Goal: Navigation & Orientation: Understand site structure

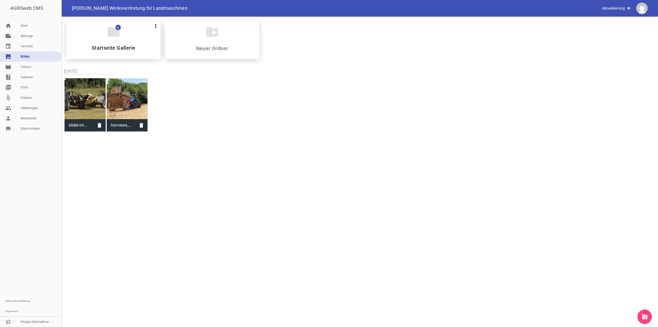
click at [36, 54] on link "image Bilder" at bounding box center [30, 56] width 61 height 10
click at [31, 47] on link "event Termine" at bounding box center [30, 46] width 61 height 10
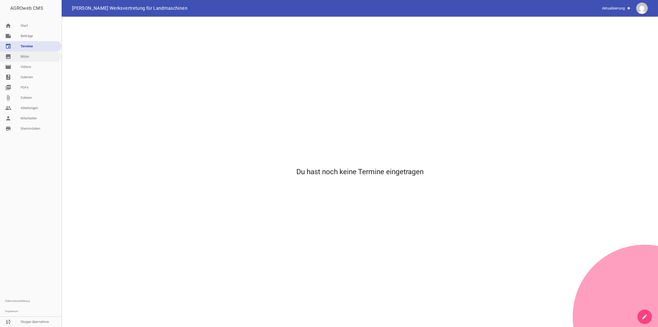
click at [33, 54] on link "image Bilder" at bounding box center [30, 56] width 61 height 10
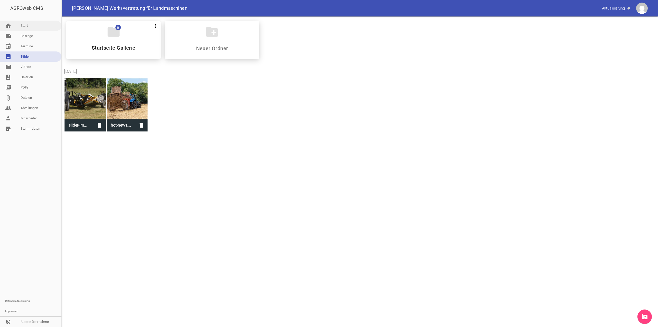
click at [19, 30] on link "home Start" at bounding box center [30, 26] width 61 height 10
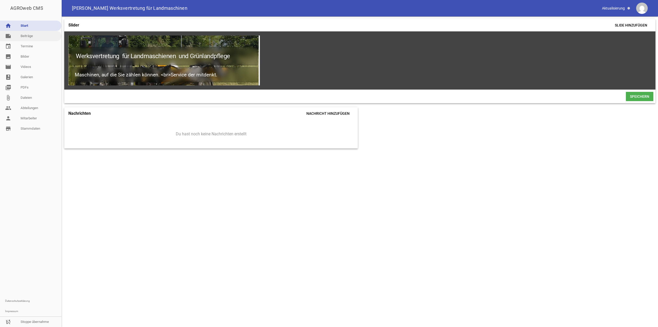
click at [25, 36] on link "note Beiträge" at bounding box center [30, 36] width 61 height 10
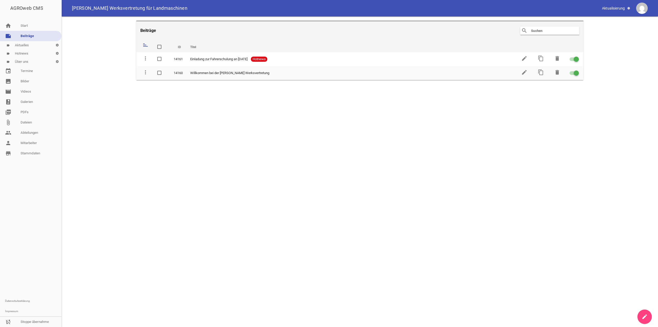
click at [26, 52] on link "label Hotnews settings" at bounding box center [30, 53] width 61 height 8
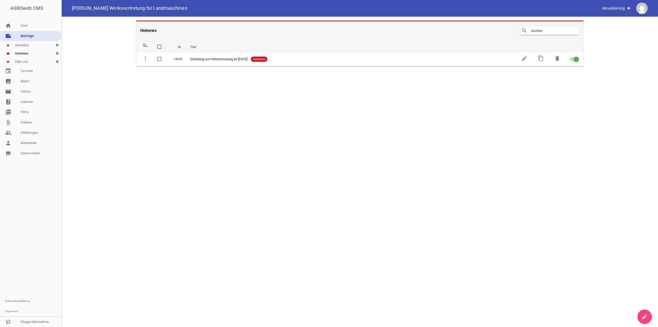
click at [31, 60] on link "label Über uns settings" at bounding box center [30, 62] width 61 height 8
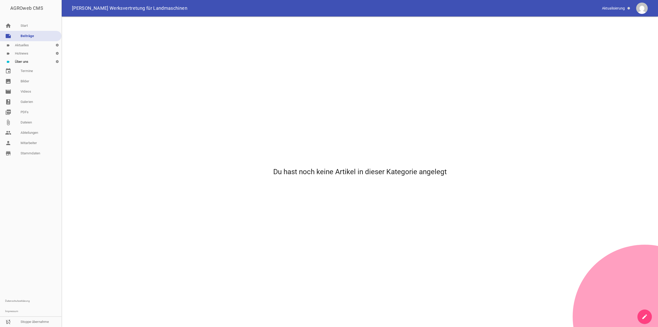
click at [32, 46] on link "label Aktuelles settings" at bounding box center [30, 45] width 61 height 8
click at [38, 36] on link "note Beiträge" at bounding box center [30, 36] width 61 height 10
